Goal: Task Accomplishment & Management: Use online tool/utility

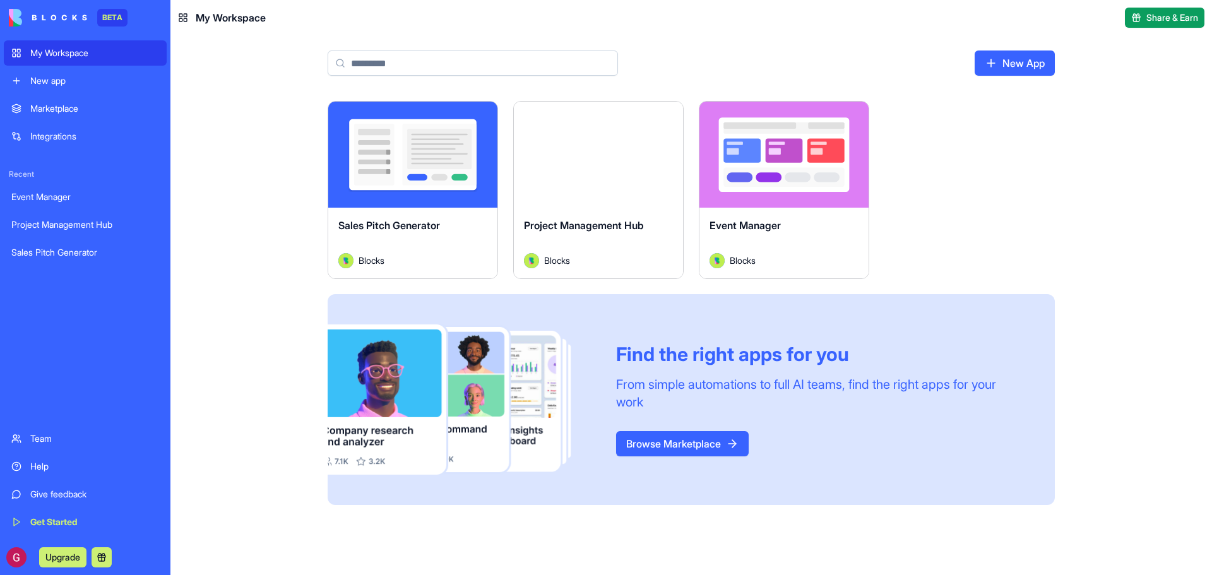
click at [435, 183] on div "Launch" at bounding box center [412, 155] width 169 height 106
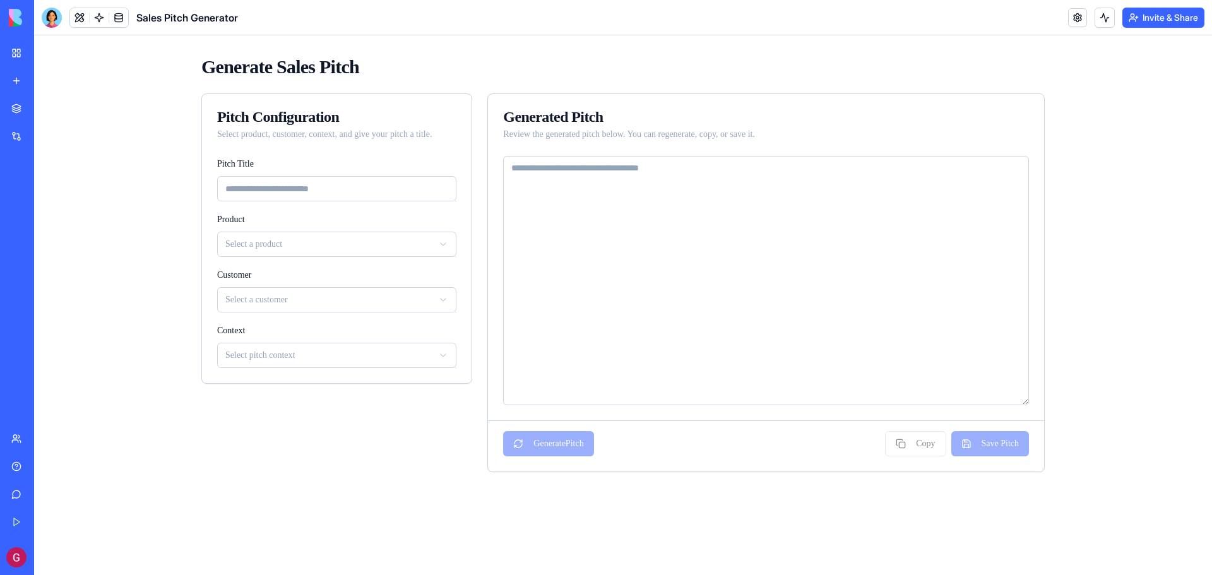
click at [287, 187] on input "Pitch Title" at bounding box center [336, 188] width 239 height 25
click at [272, 243] on html "Generate Sales Pitch Pitch Configuration Select product, customer, context, and…" at bounding box center [622, 263] width 1177 height 457
click at [164, 300] on html "Generate Sales Pitch Pitch Configuration Select product, customer, context, and…" at bounding box center [622, 263] width 1177 height 457
click at [246, 305] on html "Generate Sales Pitch Pitch Configuration Select product, customer, context, and…" at bounding box center [622, 263] width 1177 height 457
click at [251, 325] on div "No customers available" at bounding box center [337, 328] width 239 height 25
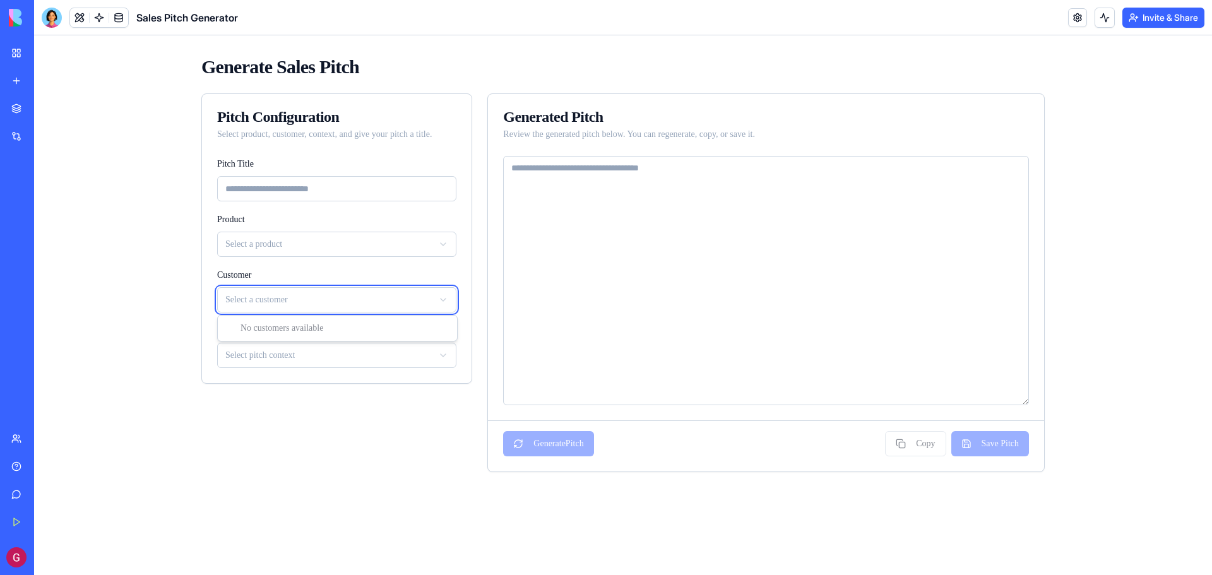
click at [248, 192] on html "Generate Sales Pitch Pitch Configuration Select product, customer, context, and…" at bounding box center [622, 263] width 1177 height 457
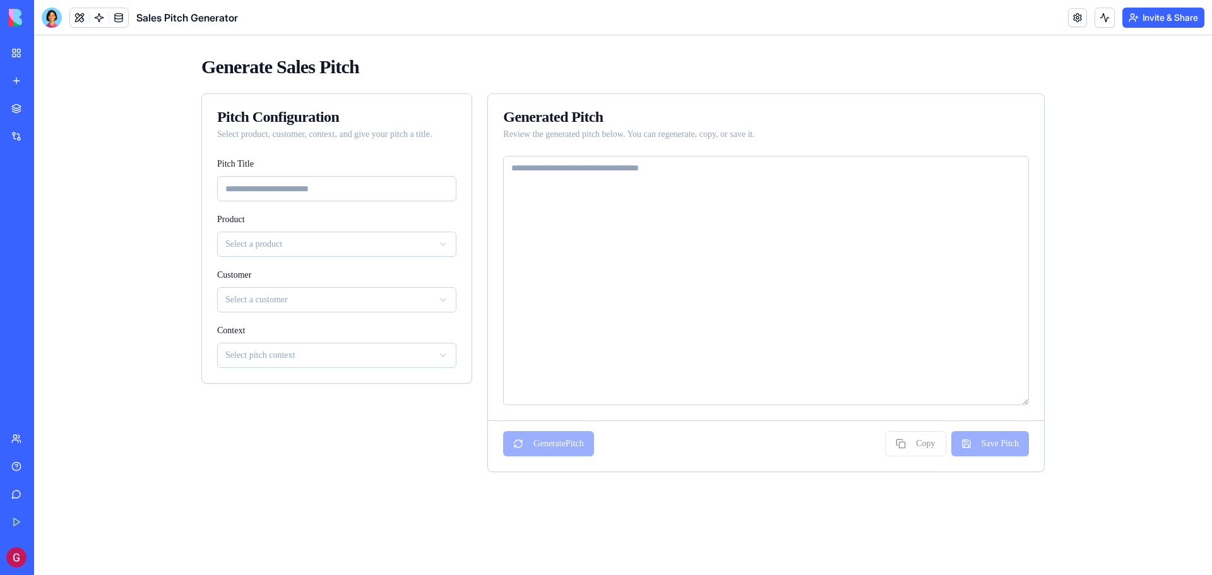
click at [163, 192] on div "Generate Sales Pitch Pitch Configuration Select product, customer, context, and…" at bounding box center [622, 263] width 1177 height 457
click at [1096, 15] on button at bounding box center [1104, 18] width 20 height 20
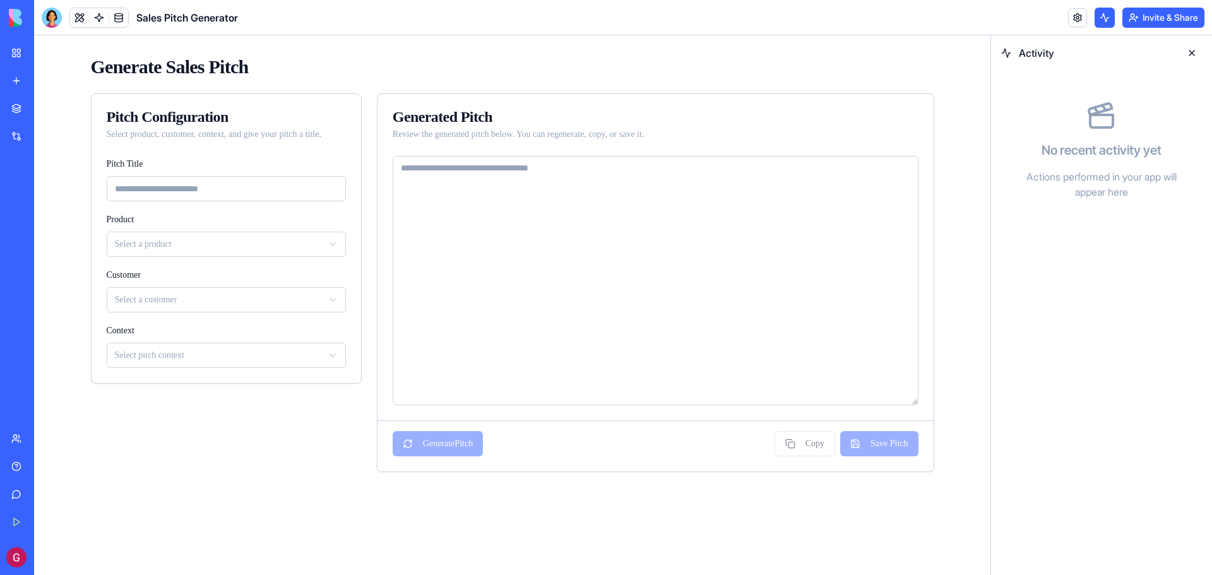
click at [1097, 15] on button at bounding box center [1104, 18] width 20 height 20
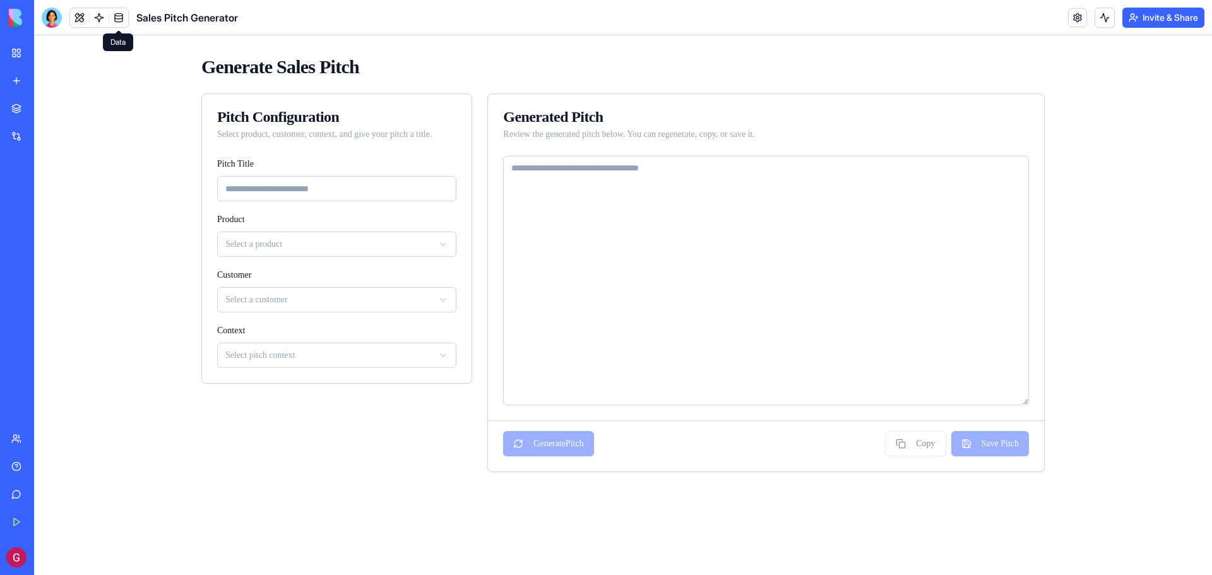
click at [118, 18] on link at bounding box center [118, 17] width 19 height 19
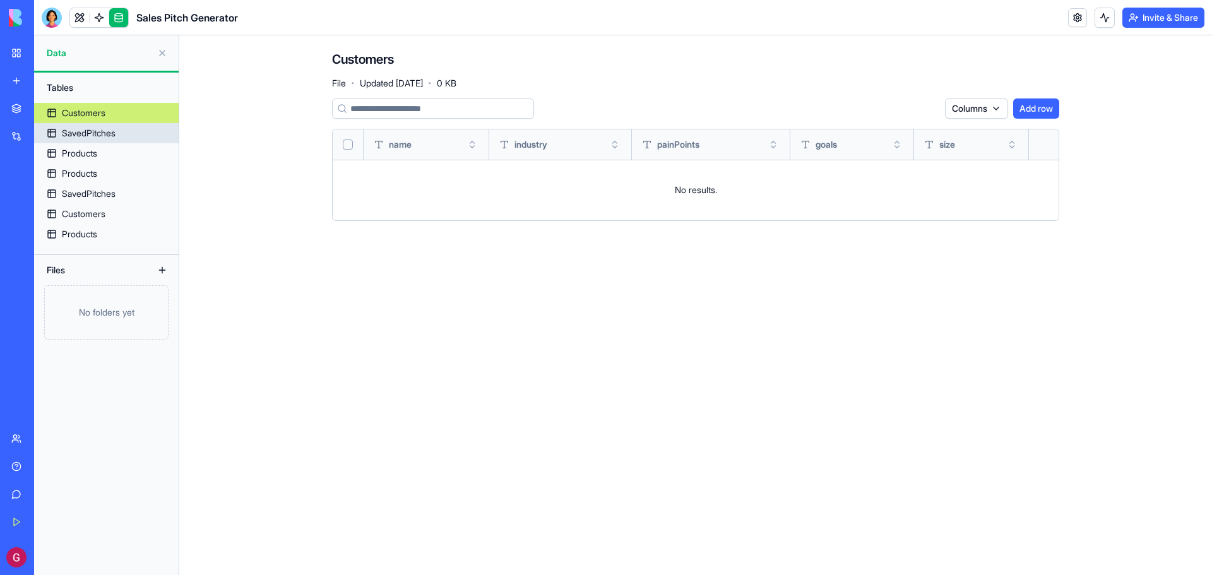
click at [98, 125] on link "SavedPitches" at bounding box center [106, 133] width 145 height 20
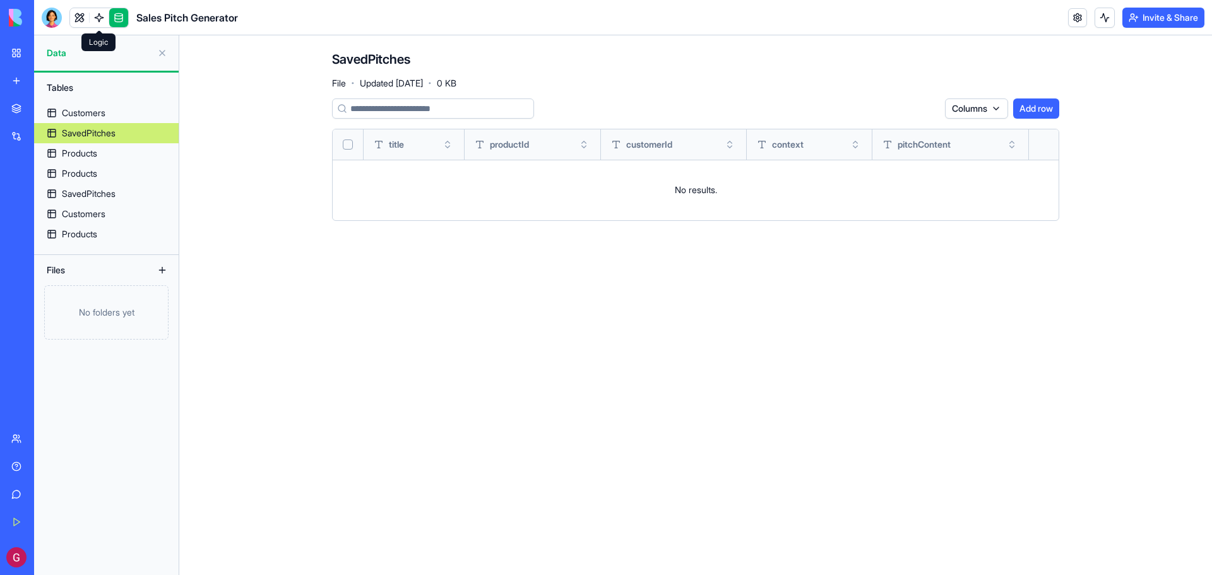
click at [95, 20] on link at bounding box center [99, 17] width 19 height 19
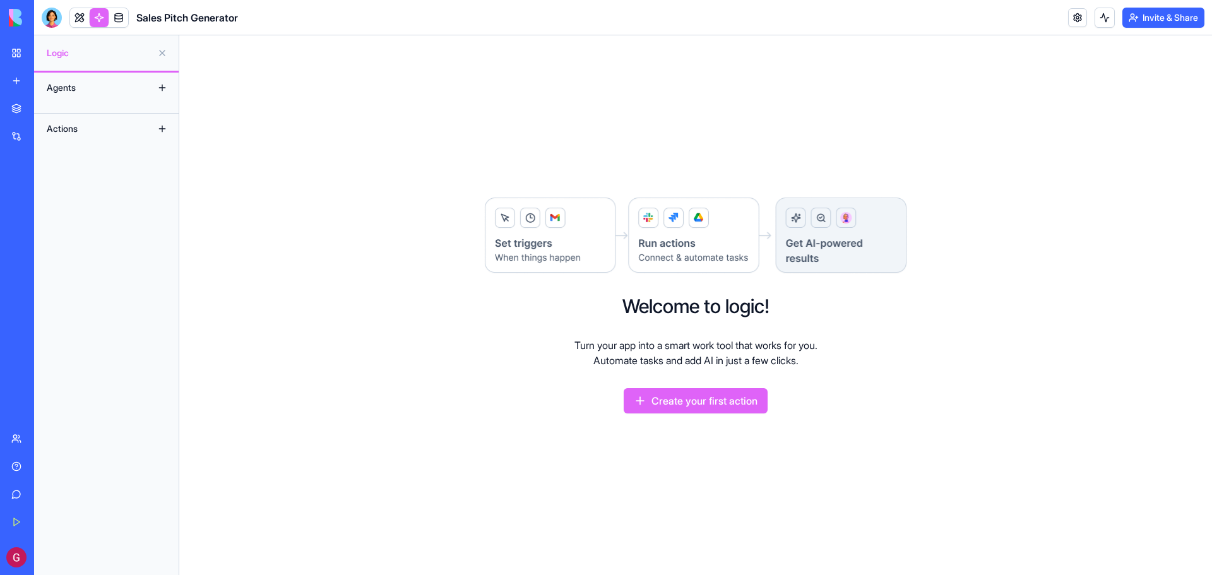
click at [683, 399] on button "Create your first action" at bounding box center [695, 400] width 144 height 25
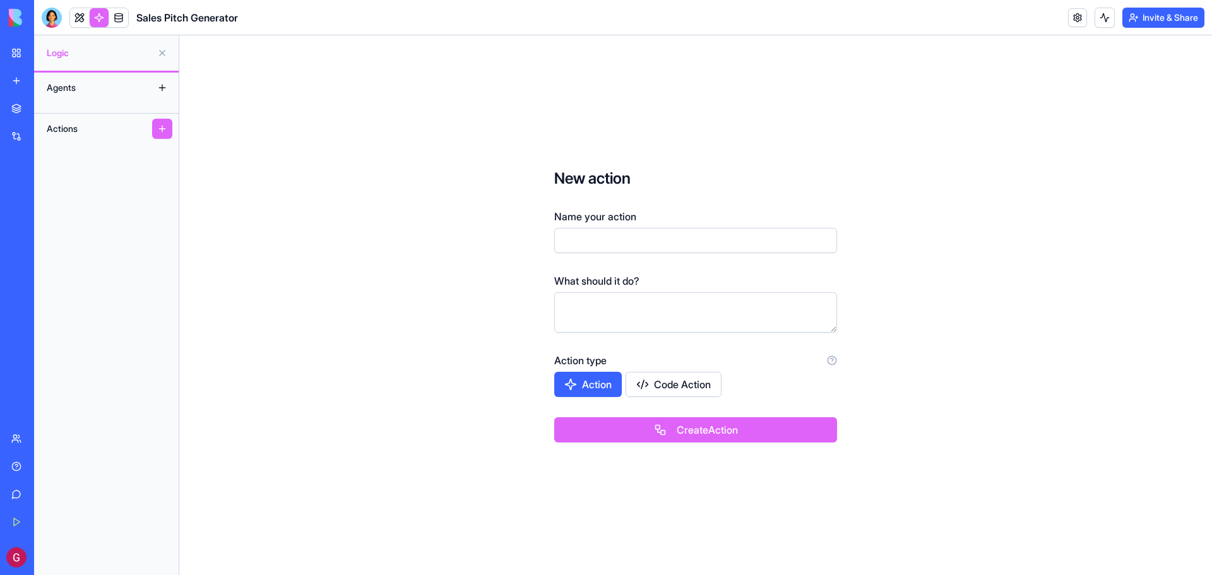
click at [47, 134] on div "Integrations" at bounding box center [38, 136] width 16 height 13
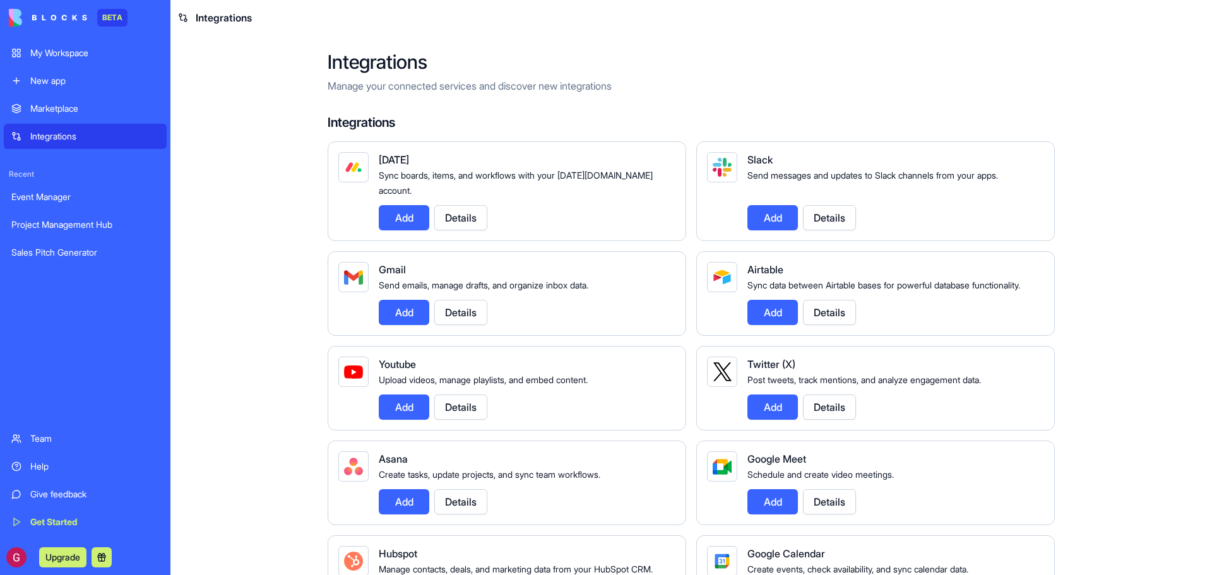
click at [754, 205] on button "Add" at bounding box center [772, 217] width 50 height 25
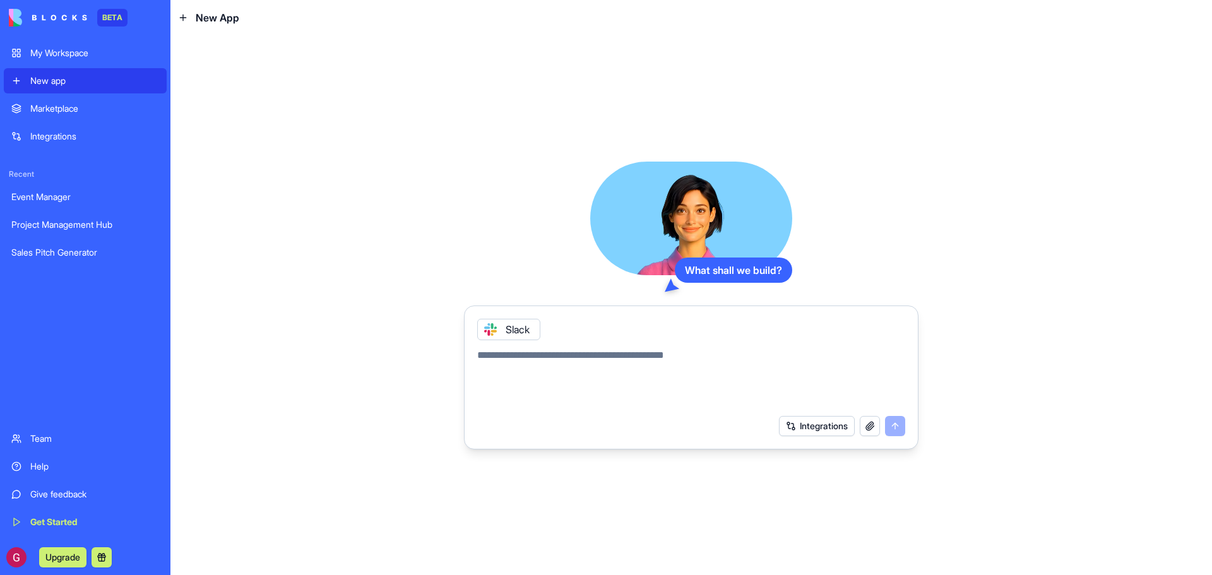
click at [508, 324] on div "Slack" at bounding box center [508, 329] width 63 height 21
click at [562, 355] on textarea at bounding box center [691, 378] width 428 height 61
click at [706, 355] on textarea at bounding box center [691, 378] width 428 height 61
click at [552, 360] on textarea "**********" at bounding box center [691, 378] width 428 height 61
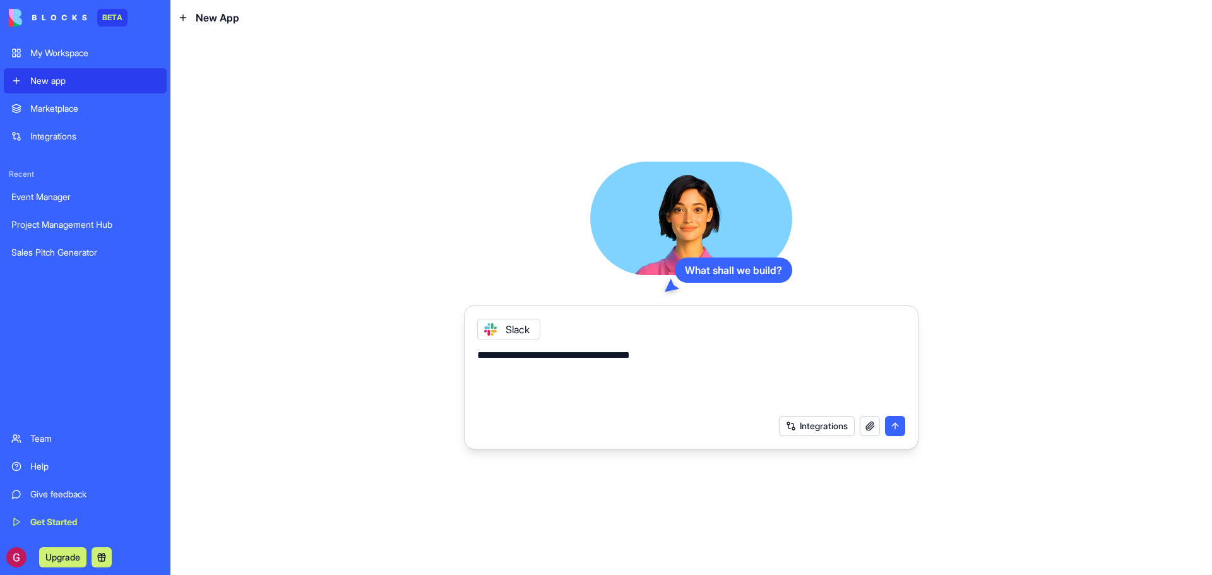
paste textarea
type textarea "**********"
click at [899, 430] on button "submit" at bounding box center [895, 426] width 20 height 20
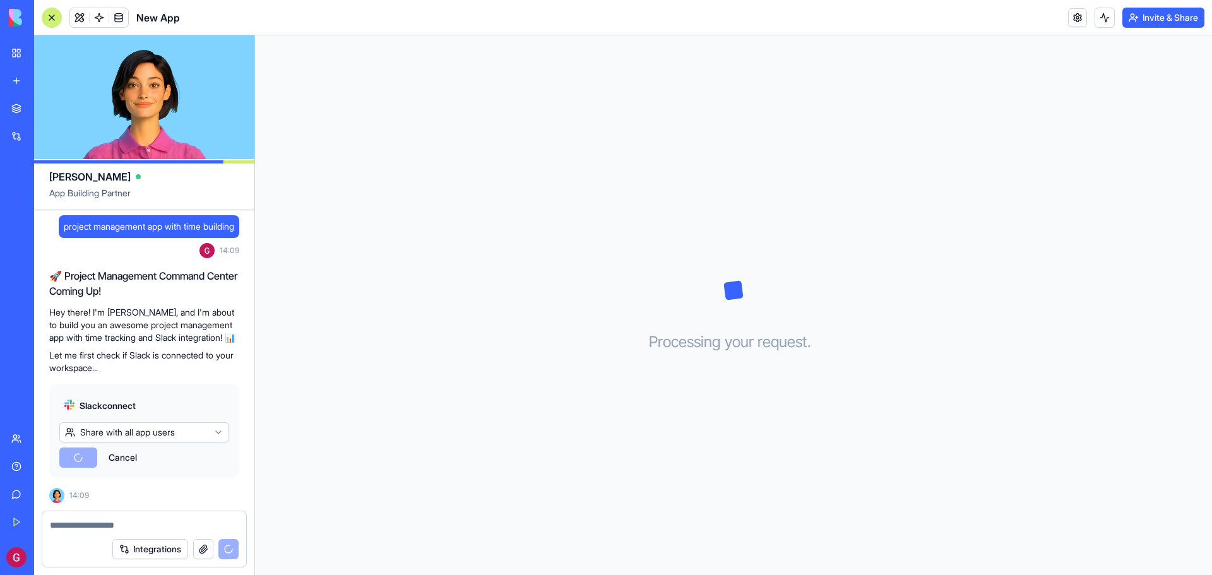
scroll to position [144, 0]
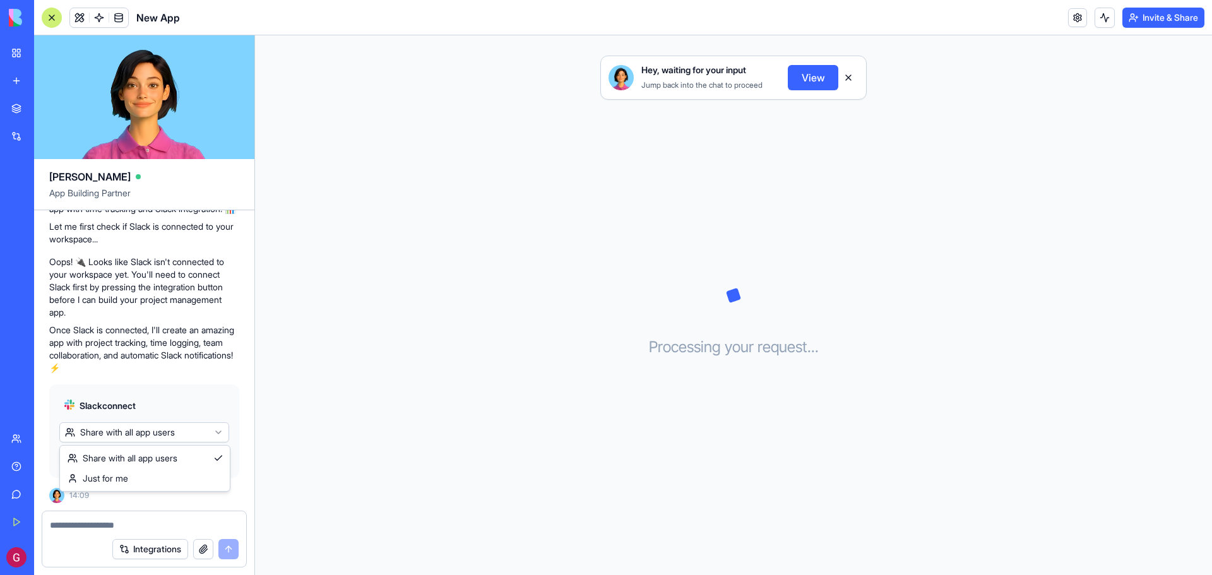
click at [172, 434] on html "BETA My Workspace New app Marketplace Integrations Recent Project Management Hu…" at bounding box center [606, 287] width 1212 height 575
click at [163, 438] on html "BETA My Workspace New app Marketplace Integrations Recent Project Management Hu…" at bounding box center [606, 287] width 1212 height 575
click at [99, 463] on span "Connect & Share" at bounding box center [103, 457] width 68 height 13
